Goal: Information Seeking & Learning: Learn about a topic

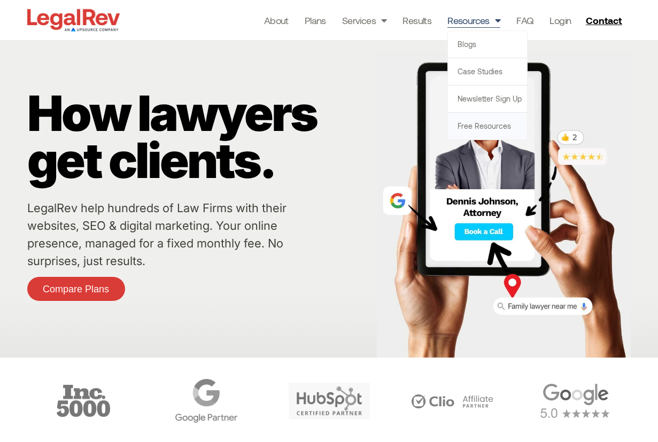
click at [493, 129] on link "Free Resources" at bounding box center [487, 126] width 79 height 27
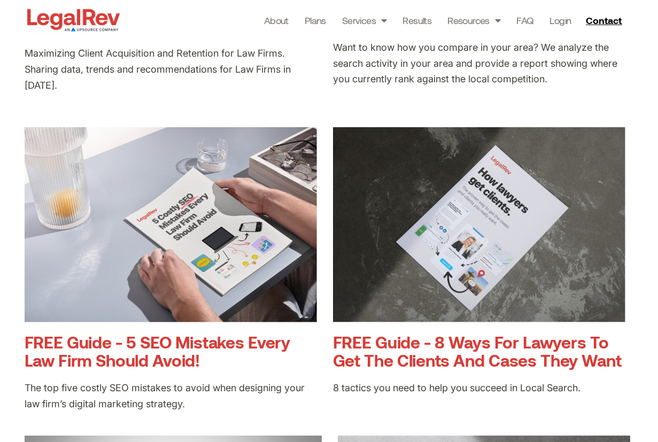
scroll to position [503, 0]
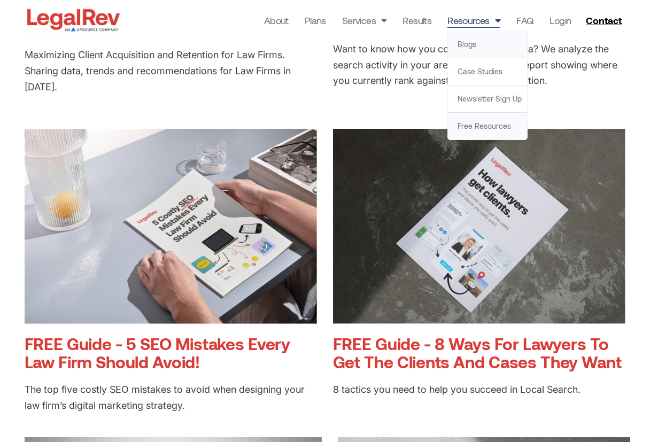
click at [469, 36] on link "Blogs" at bounding box center [487, 44] width 79 height 27
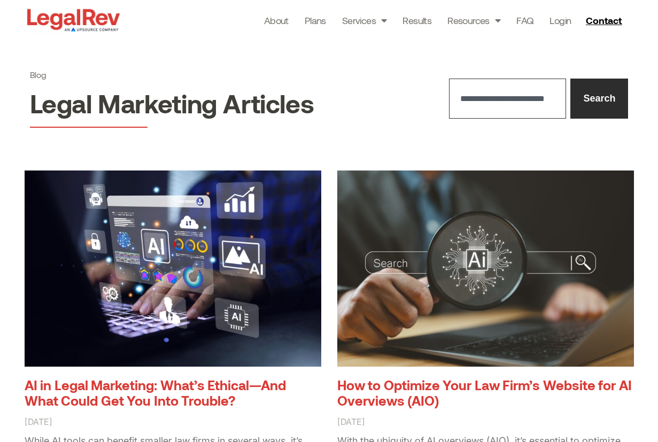
click at [483, 98] on input "Search" at bounding box center [508, 99] width 118 height 40
type input "**********"
click at [570, 79] on button "Search" at bounding box center [599, 99] width 58 height 40
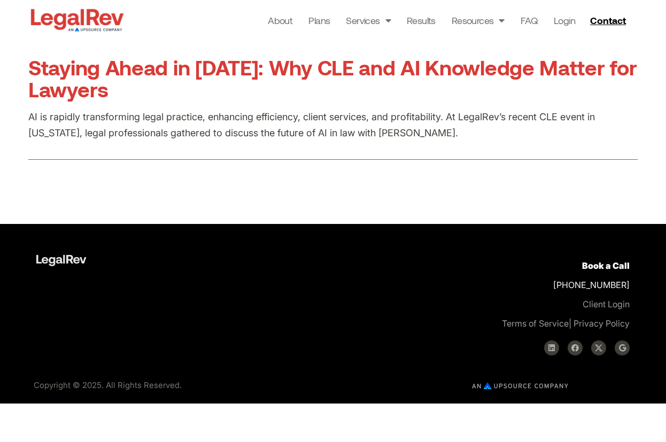
click at [241, 67] on link "Staying Ahead in [DATE]: Why CLE and AI Knowledge Matter for Lawyers" at bounding box center [332, 78] width 608 height 47
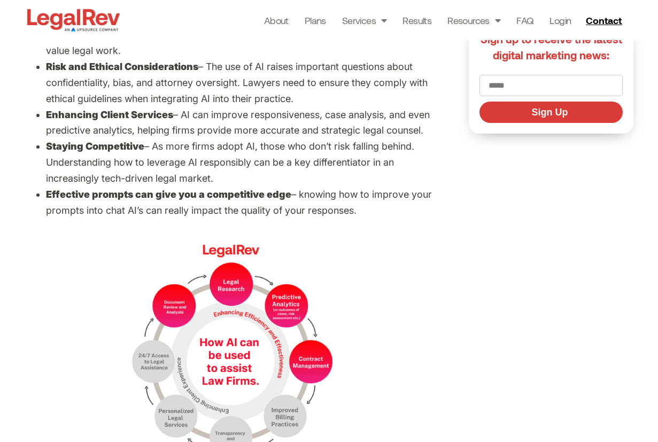
scroll to position [1269, 0]
